Goal: Task Accomplishment & Management: Complete application form

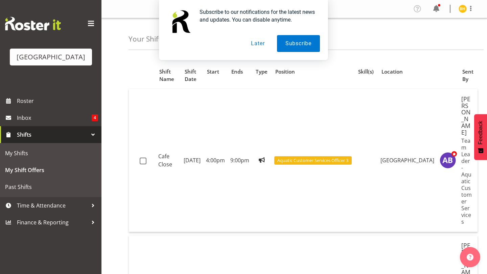
click at [256, 46] on button "Later" at bounding box center [257, 43] width 30 height 17
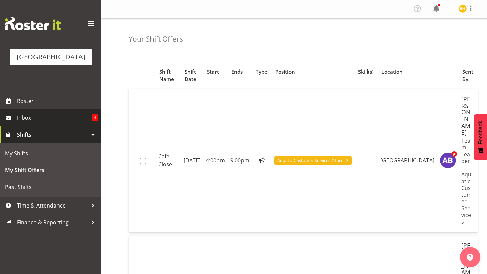
click at [78, 118] on span "Inbox" at bounding box center [54, 118] width 75 height 10
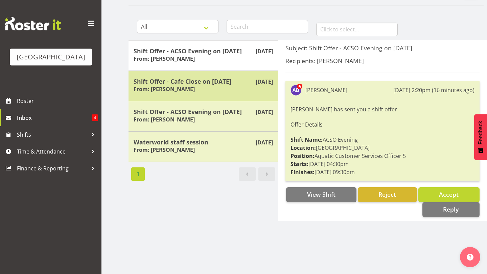
scroll to position [54, 0]
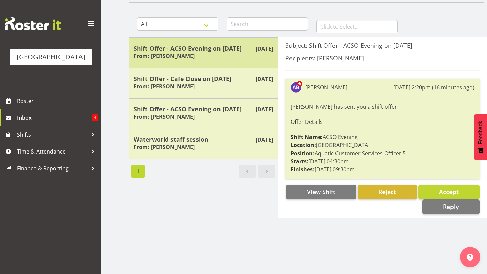
click at [224, 61] on div "Sep 29th Shift Offer - ACSO Evening on 02/10/25 From: Amber-Jade Brass" at bounding box center [202, 53] width 149 height 30
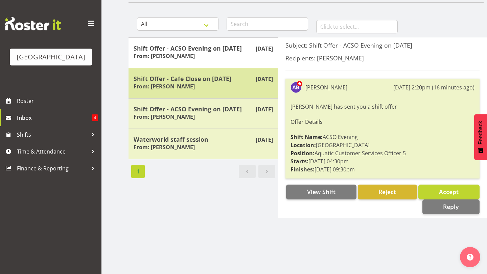
click at [223, 76] on h5 "Shift Offer - Cafe Close on 01/10/25" at bounding box center [203, 78] width 139 height 7
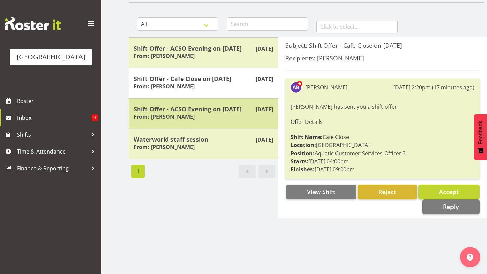
click at [208, 107] on h5 "Shift Offer - ACSO Evening on 30/09/25" at bounding box center [203, 108] width 139 height 7
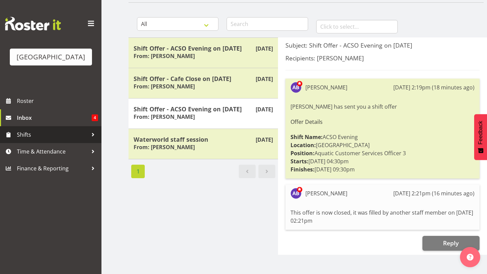
click at [70, 140] on span "Shifts" at bounding box center [52, 135] width 71 height 10
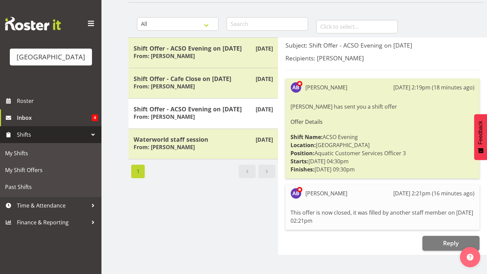
scroll to position [58, 0]
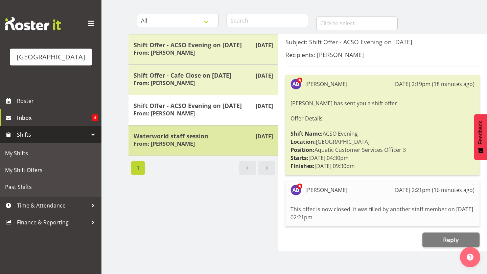
click at [207, 143] on div "Waterworld staff session From: Laurie Cook" at bounding box center [203, 141] width 139 height 17
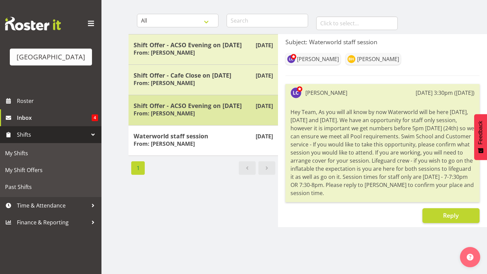
click at [211, 118] on div "Shift Offer - ACSO Evening on 30/09/25 From: Amber-Jade Brass" at bounding box center [203, 110] width 139 height 17
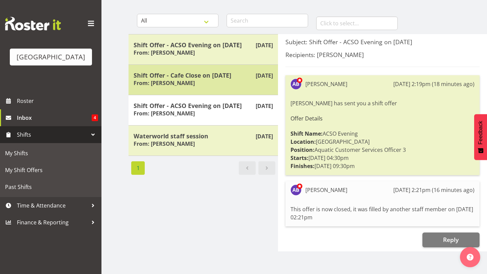
click at [211, 80] on div "Shift Offer - Cafe Close on 01/10/25 From: Amber-Jade Brass" at bounding box center [203, 80] width 139 height 17
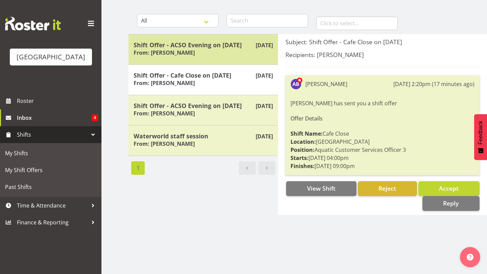
click at [233, 57] on div "Shift Offer - ACSO Evening on 02/10/25 From: Amber-Jade Brass" at bounding box center [203, 49] width 139 height 17
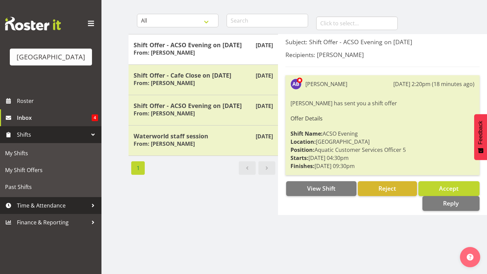
click at [70, 210] on span "Time & Attendance" at bounding box center [52, 206] width 71 height 10
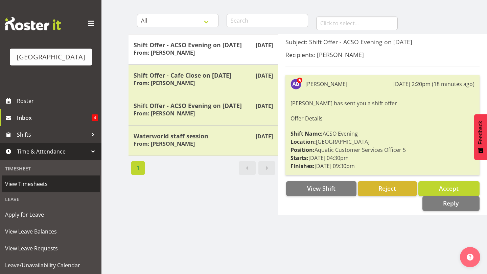
click at [64, 185] on span "View Timesheets" at bounding box center [50, 184] width 91 height 10
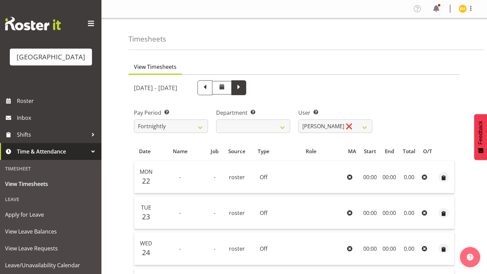
click at [243, 90] on span at bounding box center [238, 87] width 9 height 9
select select
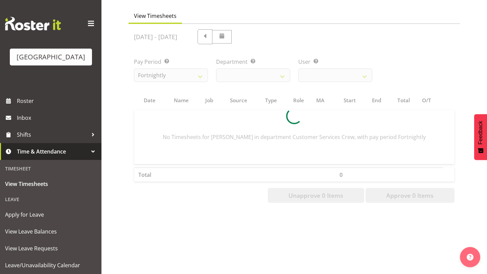
scroll to position [51, 0]
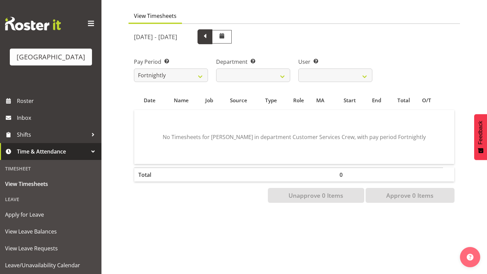
click at [209, 35] on span at bounding box center [204, 36] width 9 height 9
select select
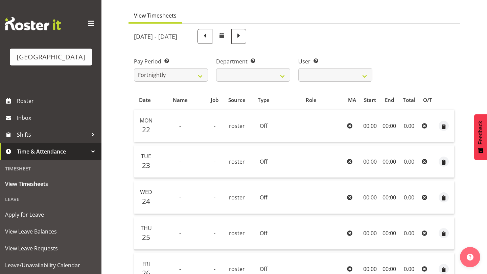
scroll to position [0, 0]
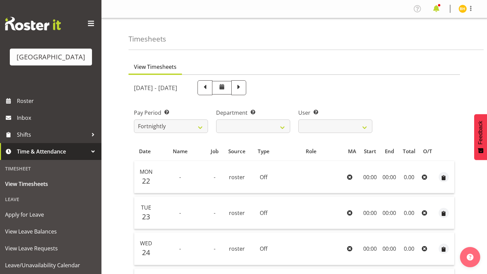
click at [436, 6] on span at bounding box center [436, 8] width 11 height 11
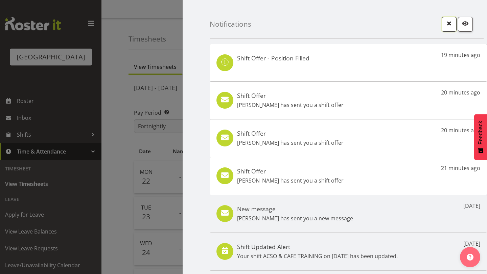
click at [449, 24] on span "button" at bounding box center [449, 23] width 9 height 9
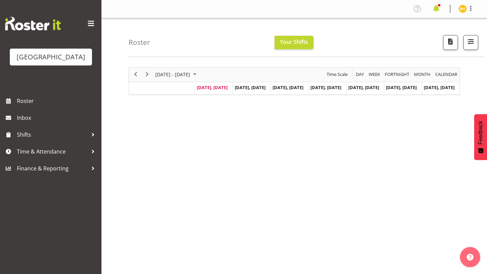
click at [434, 11] on span at bounding box center [436, 8] width 11 height 11
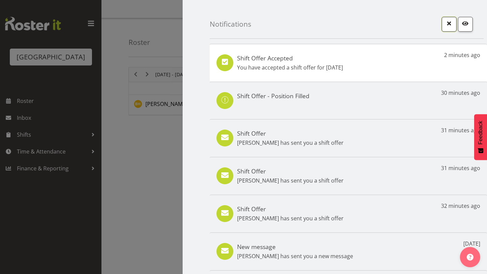
click at [448, 24] on span "button" at bounding box center [449, 23] width 9 height 9
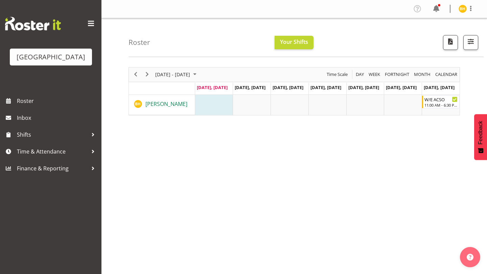
click at [159, 105] on span "Brooke Hawkes-Fennelly" at bounding box center [166, 103] width 42 height 7
click at [334, 99] on td "Timeline Week of September 29, 2025" at bounding box center [327, 105] width 38 height 20
click at [336, 89] on span "Oct 2, Thursday" at bounding box center [325, 88] width 31 height 6
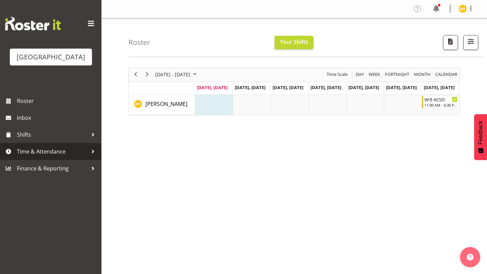
click at [51, 153] on span "Time & Attendance" at bounding box center [52, 152] width 71 height 10
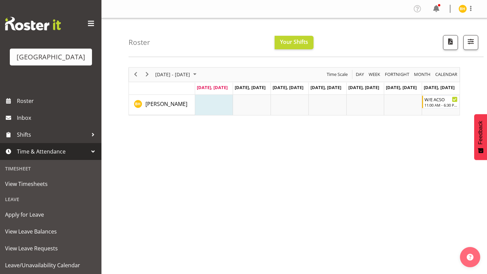
scroll to position [18, 0]
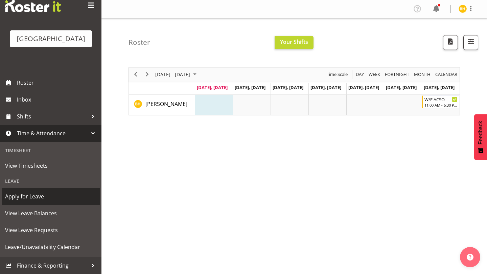
click at [31, 198] on span "Apply for Leave" at bounding box center [50, 197] width 91 height 10
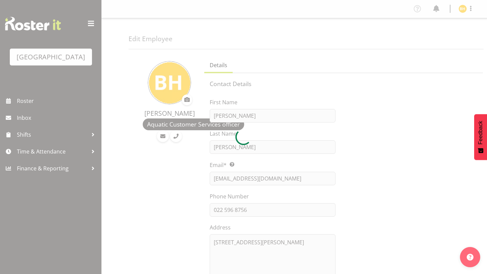
select select "TimelineWeek"
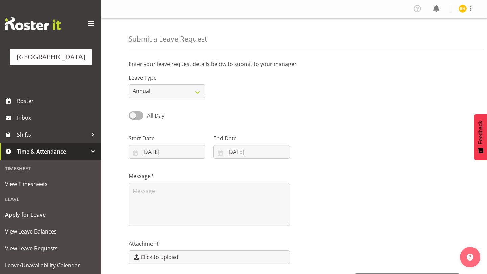
scroll to position [17, 0]
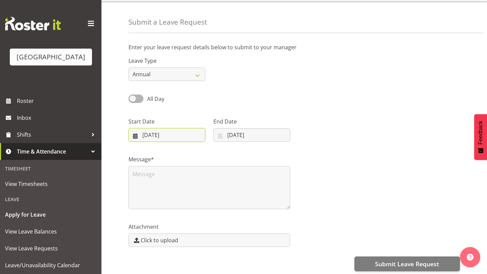
click at [180, 137] on input "29/09/2025" at bounding box center [166, 135] width 77 height 14
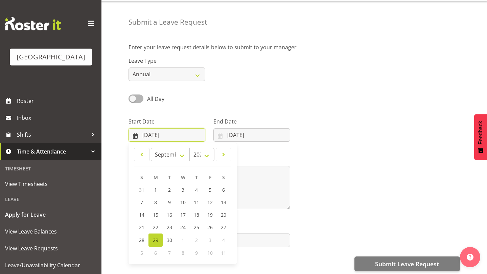
click at [180, 137] on input "29/09/2025" at bounding box center [166, 135] width 77 height 14
click at [236, 85] on div "Leave Type Annual Sick Leave Without Pay Bereavement Domestic Violence Parental…" at bounding box center [293, 66] width 339 height 38
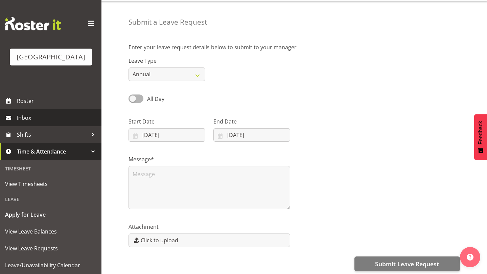
click at [68, 120] on span "Inbox" at bounding box center [57, 118] width 81 height 10
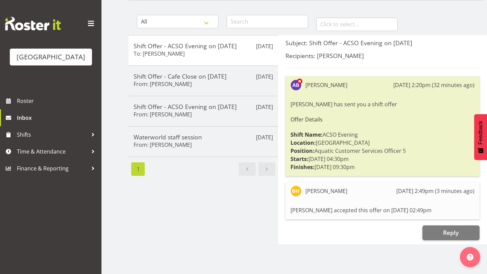
scroll to position [58, 0]
